Goal: Answer question/provide support

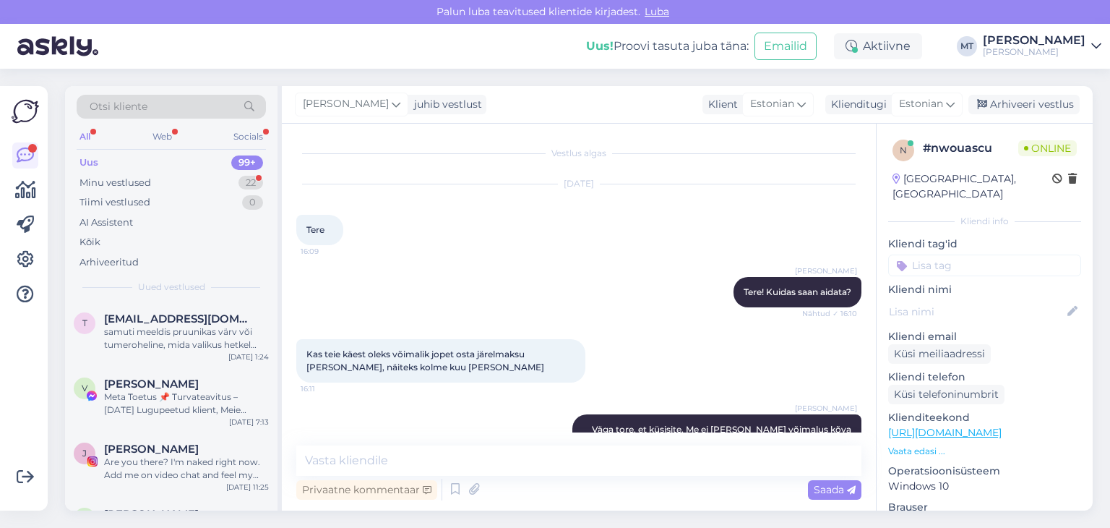
scroll to position [911, 0]
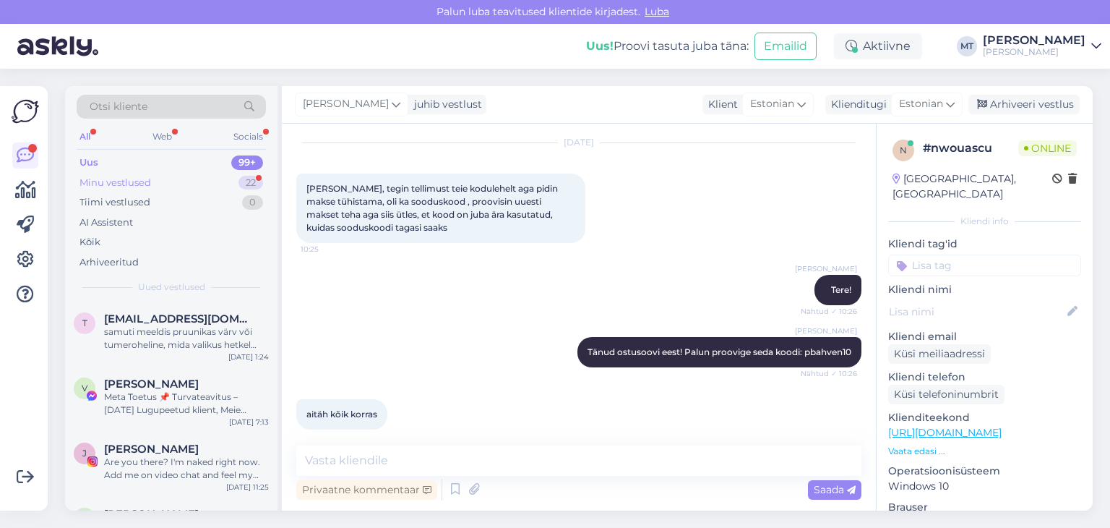
click at [118, 176] on div "Minu vestlused" at bounding box center [116, 183] width 72 height 14
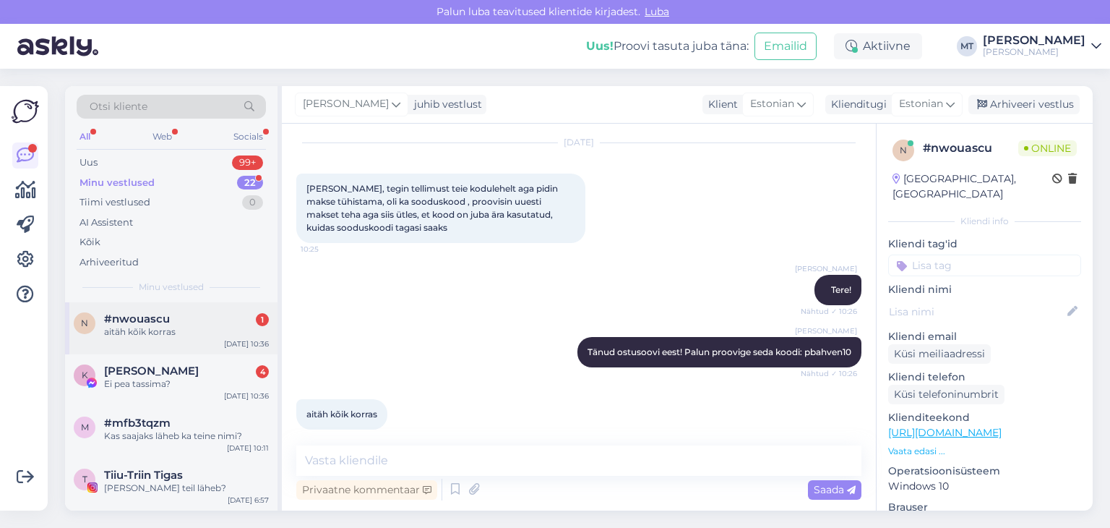
click at [147, 325] on div "aitäh kõik korras" at bounding box center [186, 331] width 165 height 13
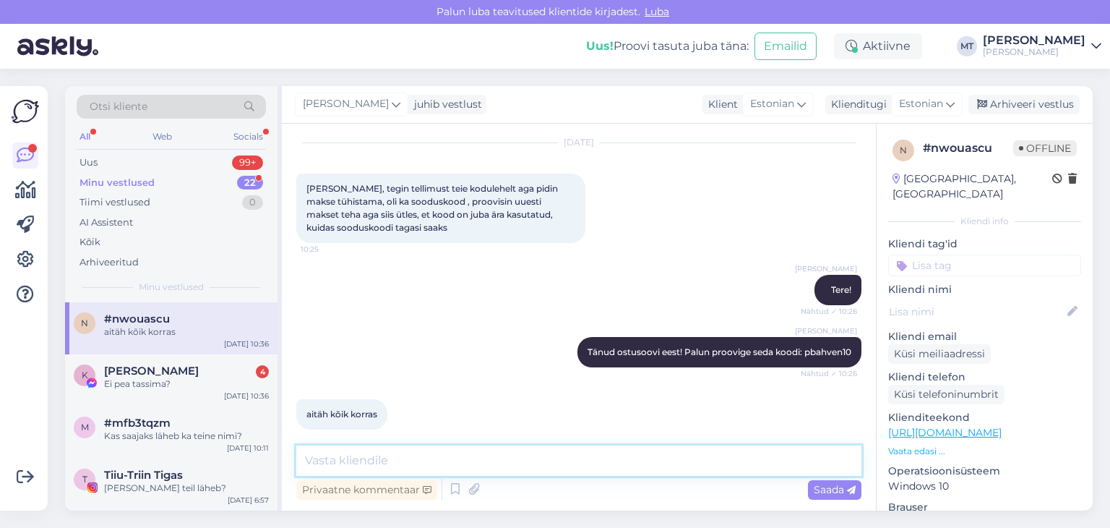
click at [344, 460] on textarea at bounding box center [578, 460] width 565 height 30
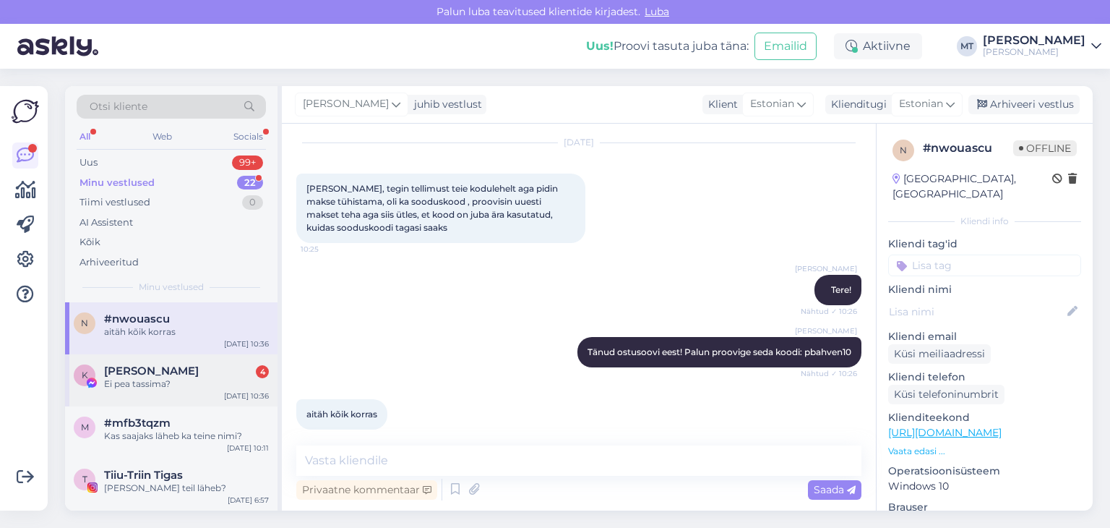
click at [139, 385] on div "Ei pea tassima?" at bounding box center [186, 383] width 165 height 13
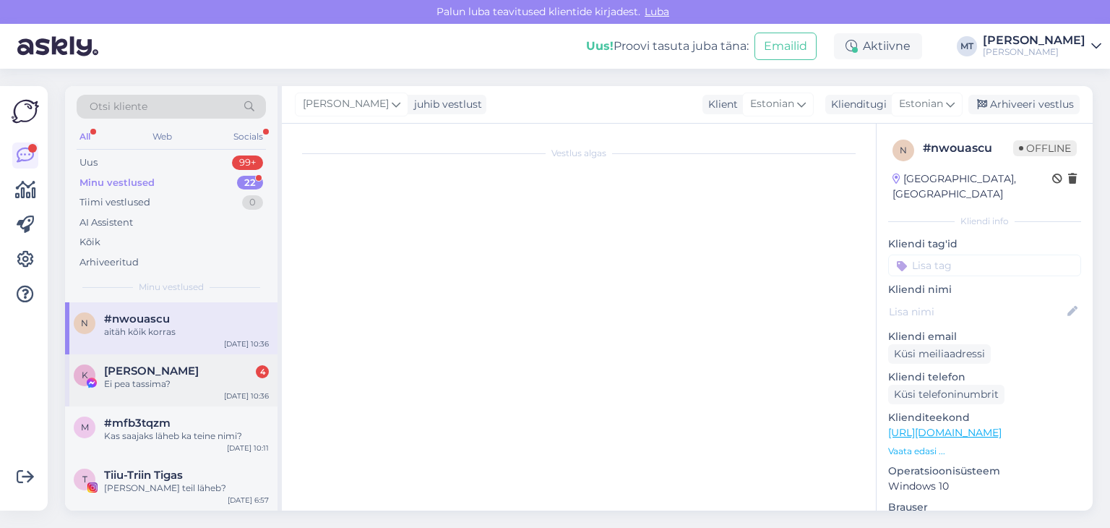
scroll to position [2752, 0]
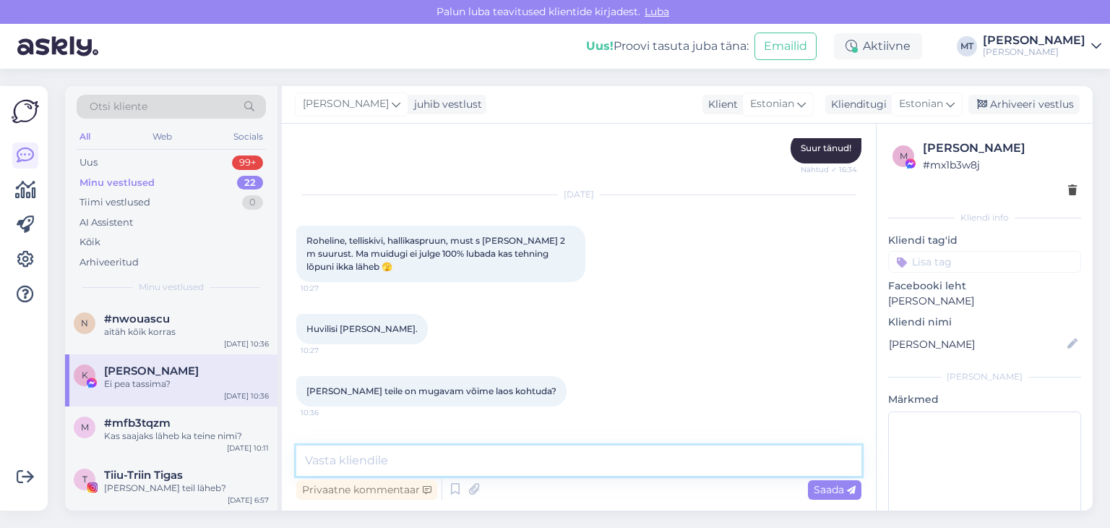
click at [377, 461] on textarea at bounding box center [578, 460] width 565 height 30
type textarea "e"
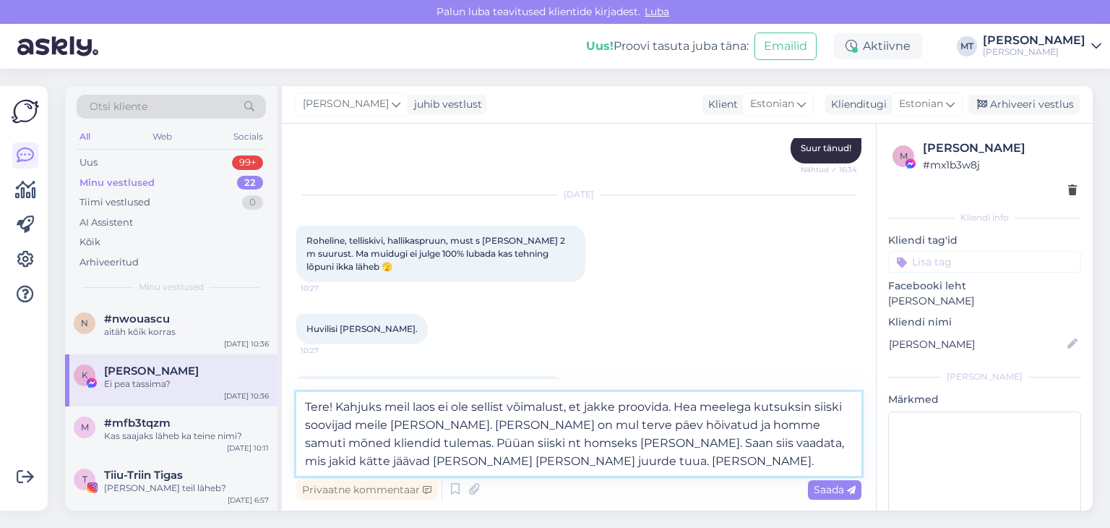
click at [398, 464] on textarea "Tere! Kahjuks meil laos ei ole sellist võimalust, et jakke proovida. Hea meeleg…" at bounding box center [578, 434] width 565 height 84
click at [643, 457] on textarea "Tere! Kahjuks meil laos ei ole sellist võimalust, et jakke proovida. Hea meeleg…" at bounding box center [578, 434] width 565 height 84
type textarea "Tere! Kahjuks meil laos ei ole sellist võimalust, et jakke proovida. Hea meeleg…"
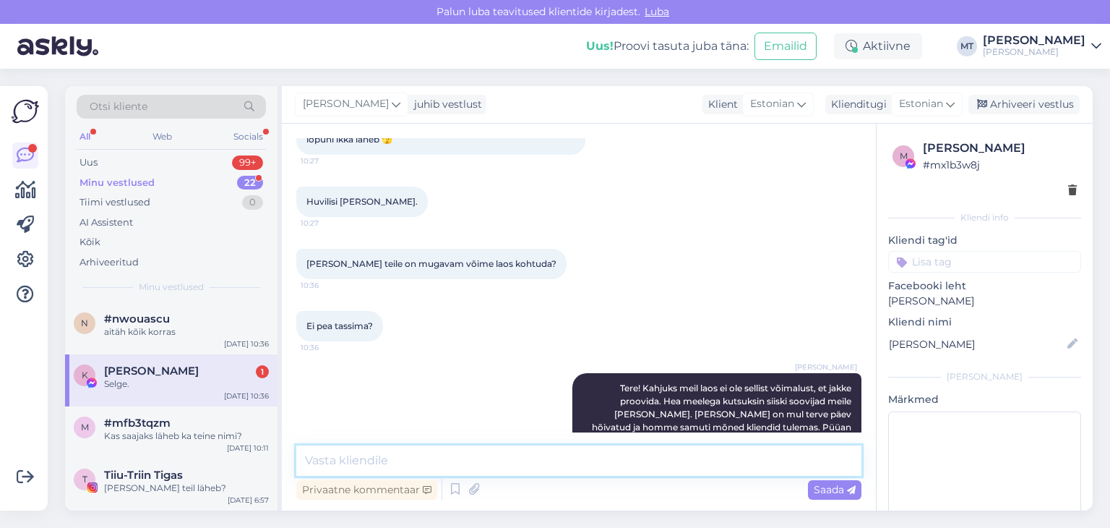
scroll to position [2941, 0]
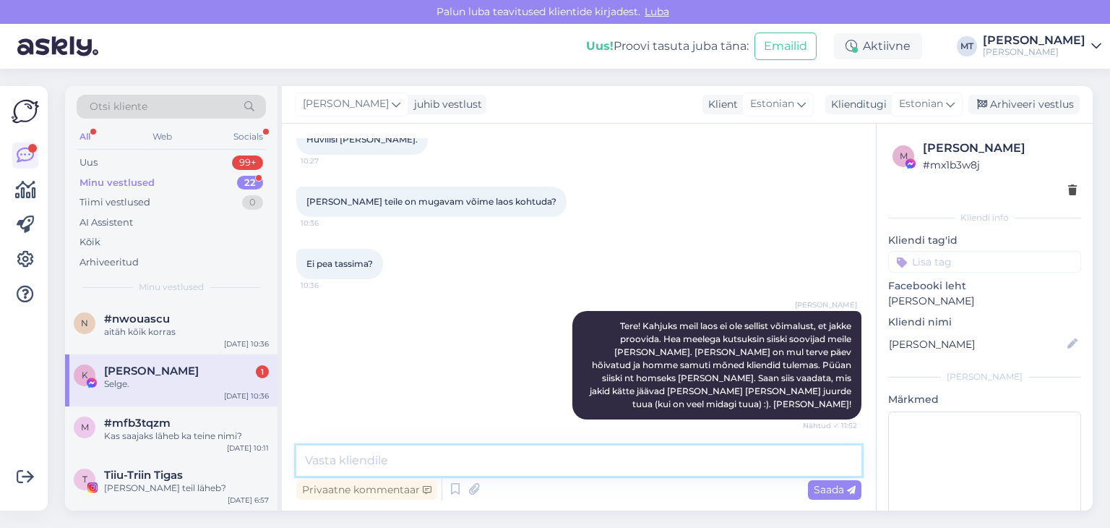
click at [322, 459] on textarea at bounding box center [578, 460] width 565 height 30
click at [311, 460] on textarea at bounding box center [578, 460] width 565 height 30
type textarea "Aitäh, et olete huvilisi leidnud. :)"
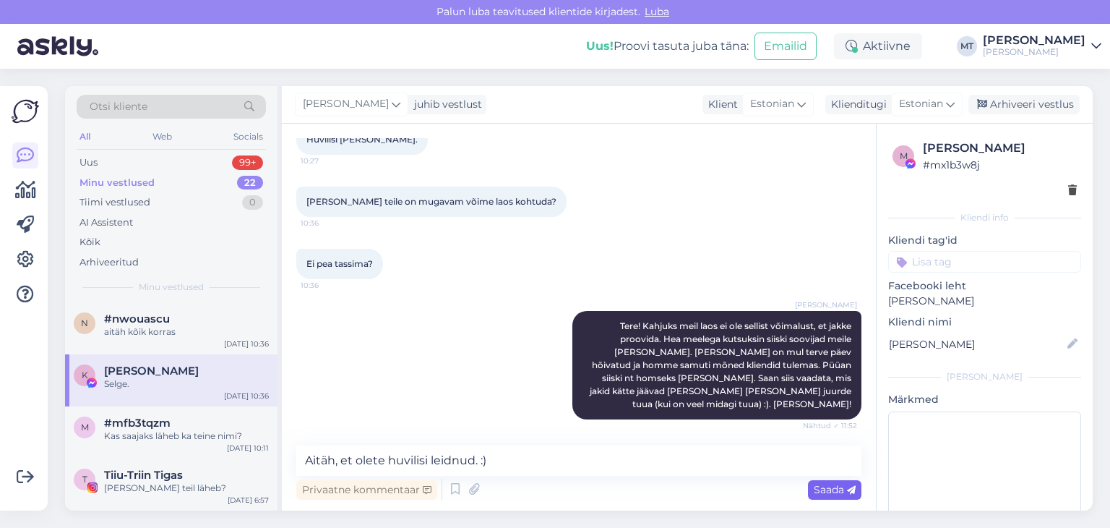
click at [826, 489] on span "Saada" at bounding box center [835, 489] width 42 height 13
